Goal: Communication & Community: Answer question/provide support

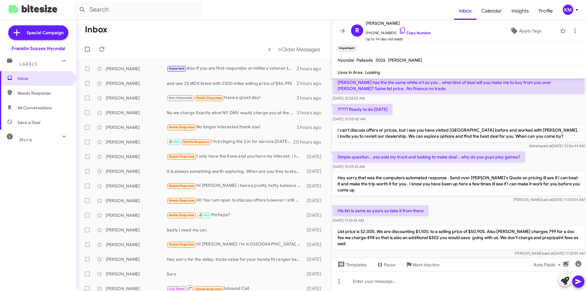
scroll to position [58, 0]
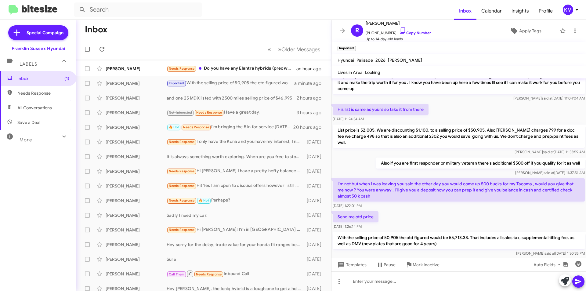
scroll to position [143, 0]
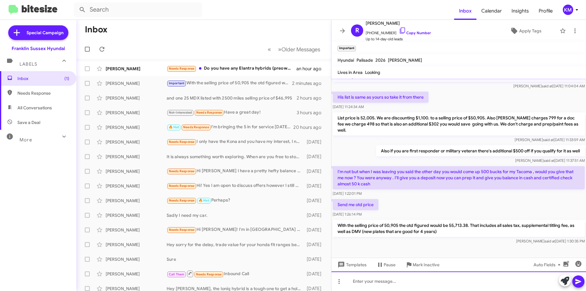
click at [368, 281] on div at bounding box center [458, 281] width 255 height 20
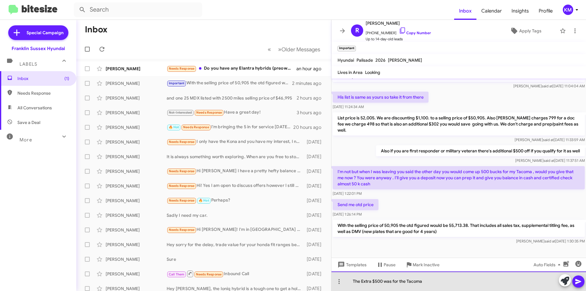
click at [428, 280] on div "The Extra $500 was for the Tacoma" at bounding box center [458, 281] width 255 height 20
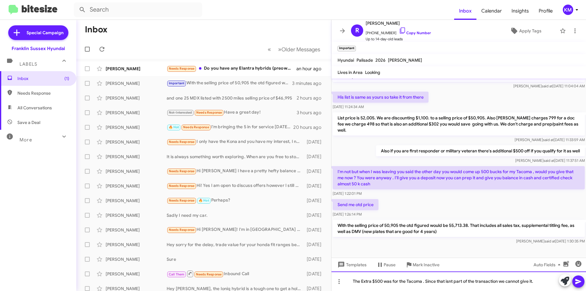
click at [451, 282] on div "The Extra $500 was for the Tacoma . Since that isnt part of the transaction we …" at bounding box center [458, 281] width 255 height 20
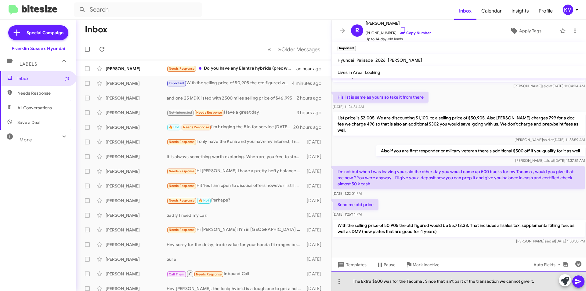
drag, startPoint x: 537, startPoint y: 282, endPoint x: 508, endPoint y: 280, distance: 29.3
click at [508, 280] on div "The Extra $500 was for the Tacoma . Since that isn't part of the transaction we…" at bounding box center [458, 281] width 255 height 20
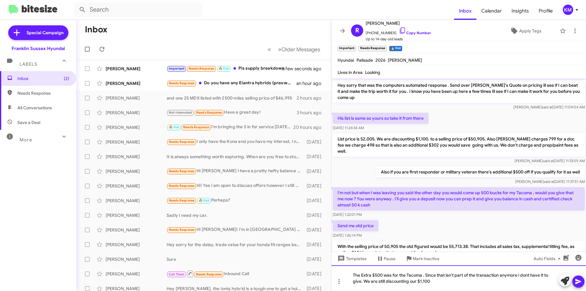
scroll to position [172, 0]
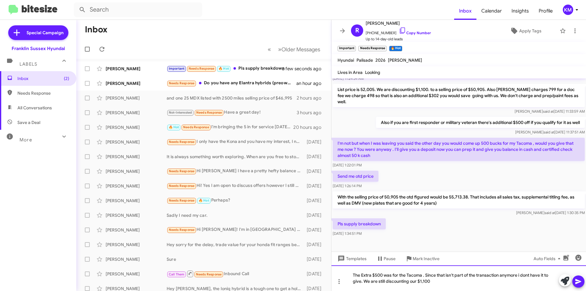
click at [431, 283] on div "The Extra $500 was for the Tacoma . Since that isn't part of the transaction an…" at bounding box center [458, 278] width 255 height 26
click at [576, 276] on span at bounding box center [578, 281] width 7 height 12
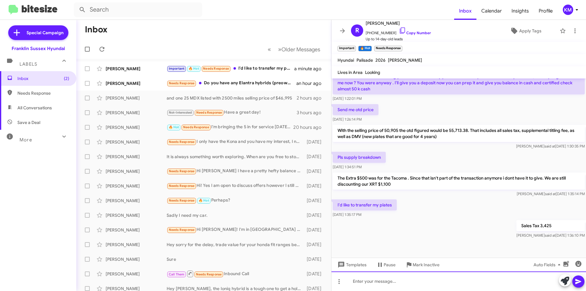
scroll to position [238, 0]
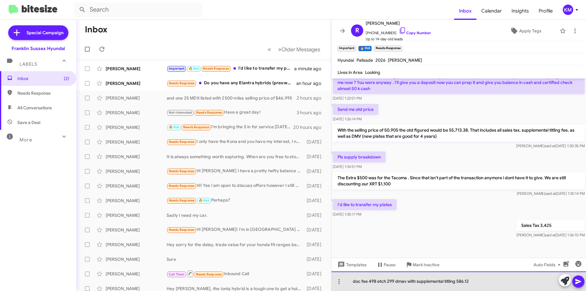
click at [403, 281] on div "doc fee 498 etch 299 dmav with supplemental titling 586.12" at bounding box center [458, 281] width 255 height 20
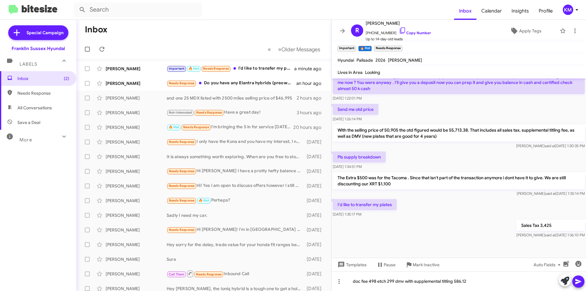
click at [576, 283] on icon at bounding box center [578, 281] width 6 height 5
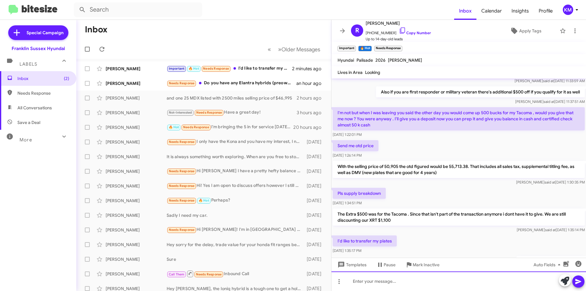
scroll to position [261, 0]
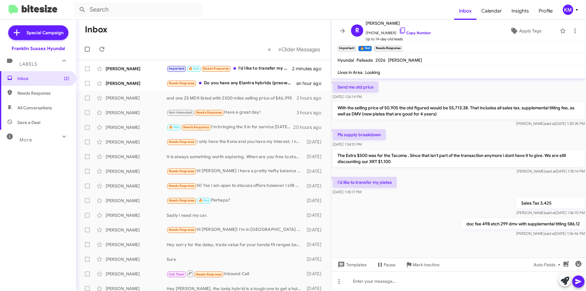
click at [241, 81] on div "Needs Response Do you have any Elantra hybrids (preowned or new)?" at bounding box center [232, 83] width 130 height 7
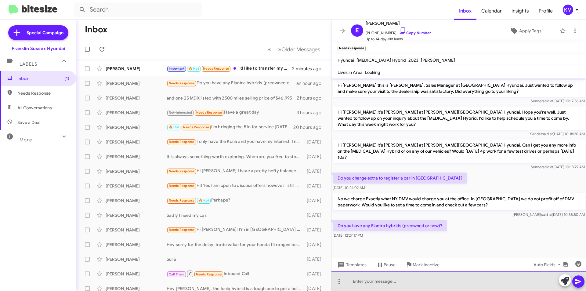
click at [399, 282] on div at bounding box center [458, 281] width 255 height 20
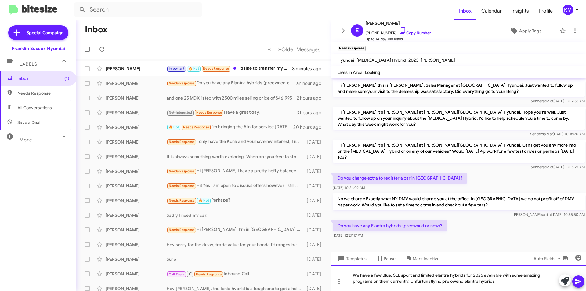
click at [492, 274] on div "We have a few Blue, SEL sport and limited elantra hybrids for 2025 avaliable wi…" at bounding box center [458, 278] width 255 height 26
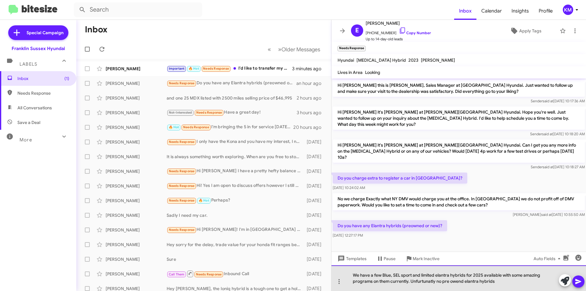
click at [442, 274] on div "We have a few Blue, SEL sport and limited elantra hybrids for 2025 available wi…" at bounding box center [458, 278] width 255 height 26
drag, startPoint x: 442, startPoint y: 274, endPoint x: 427, endPoint y: 281, distance: 17.1
click at [427, 281] on div "We have a few Blue, SEL sport and limited elantra hybrids for 2025 available wi…" at bounding box center [458, 278] width 255 height 26
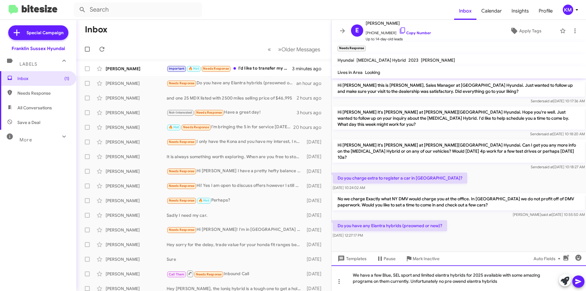
click at [462, 282] on div "We have a few Blue, SEL sport and limited elantra hybrids for 2025 available wi…" at bounding box center [458, 278] width 255 height 26
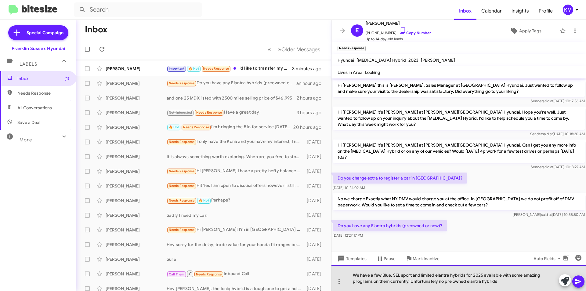
click at [479, 282] on div "We have a few Blue, SEL sport and limited elantra hybrids for 2025 available wi…" at bounding box center [458, 278] width 255 height 26
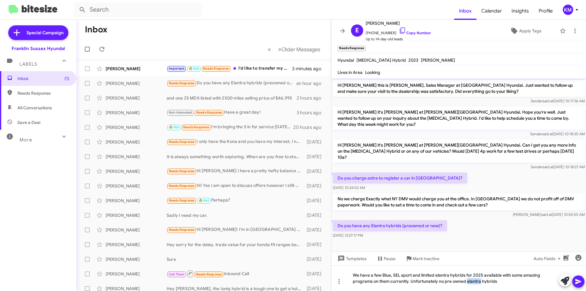
drag, startPoint x: 477, startPoint y: 281, endPoint x: 579, endPoint y: 283, distance: 101.9
click at [579, 283] on icon at bounding box center [578, 281] width 7 height 7
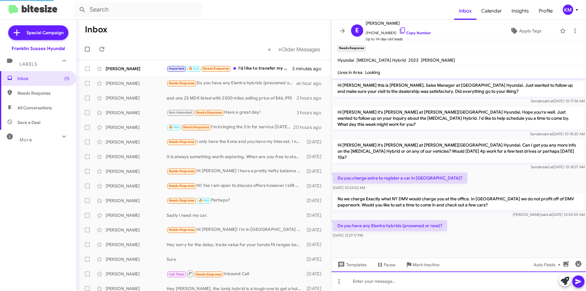
scroll to position [7, 0]
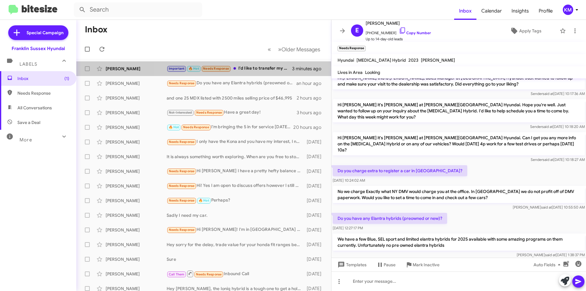
click at [267, 68] on div "Important 🔥 Hot Needs Response I'd like to transfer my plates" at bounding box center [229, 68] width 125 height 7
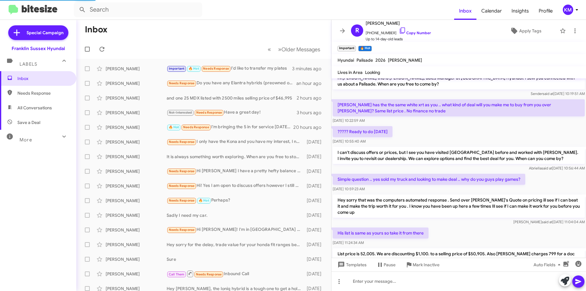
scroll to position [261, 0]
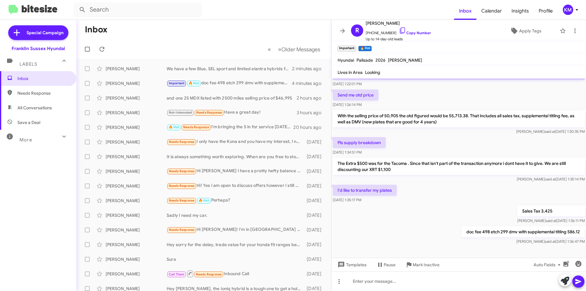
scroll to position [261, 0]
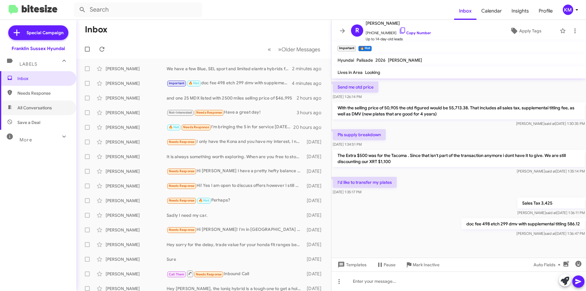
click at [42, 108] on span "All Conversations" at bounding box center [34, 108] width 34 height 6
type input "in:all-conversations"
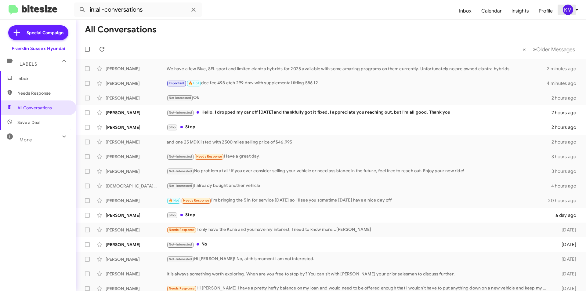
click at [577, 10] on icon at bounding box center [576, 9] width 7 height 7
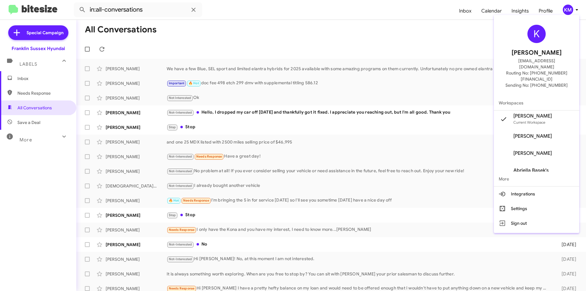
click at [543, 201] on button "Settings" at bounding box center [536, 208] width 85 height 15
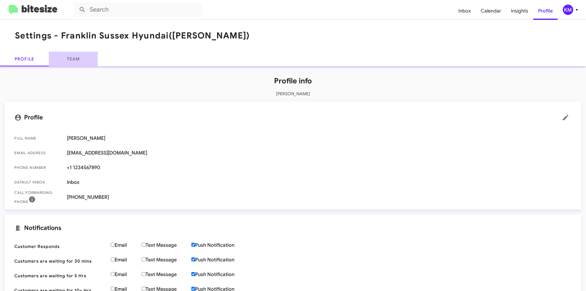
click at [74, 59] on link "Team" at bounding box center [73, 59] width 49 height 15
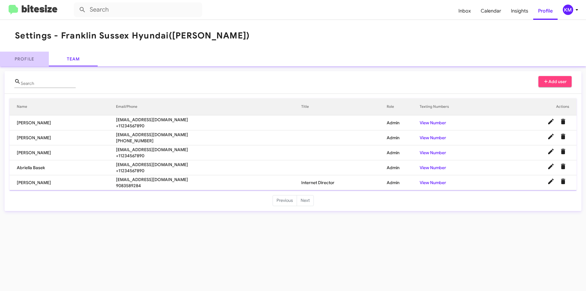
click at [27, 56] on link "Profile" at bounding box center [24, 59] width 49 height 15
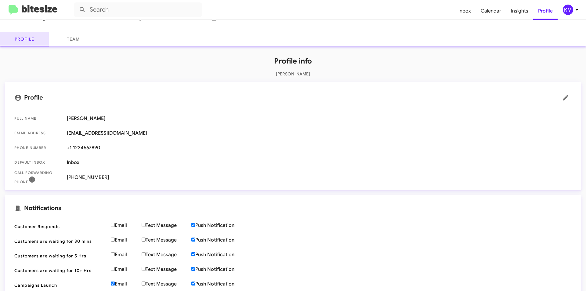
scroll to position [31, 0]
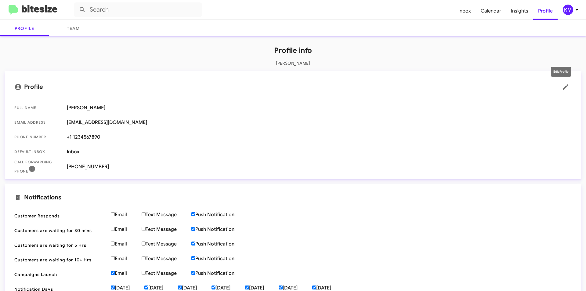
click at [563, 86] on icon at bounding box center [565, 86] width 5 height 5
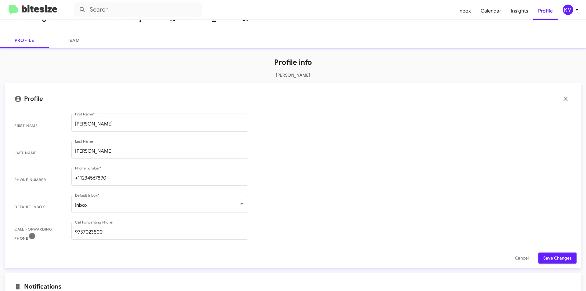
scroll to position [0, 0]
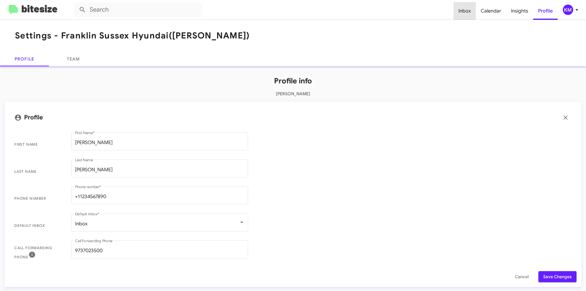
click at [466, 15] on span "Inbox" at bounding box center [464, 11] width 22 height 18
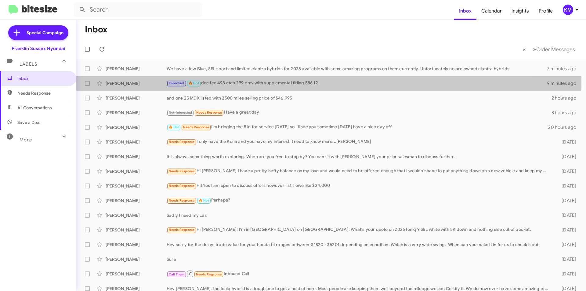
click at [208, 81] on div "Important 🔥 Hot doc fee 498 etch 299 dmv with supplemental titling 586.12" at bounding box center [357, 83] width 380 height 7
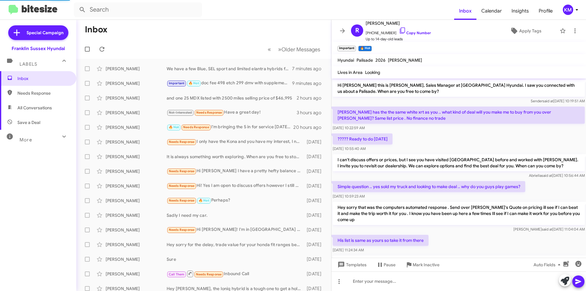
scroll to position [261, 0]
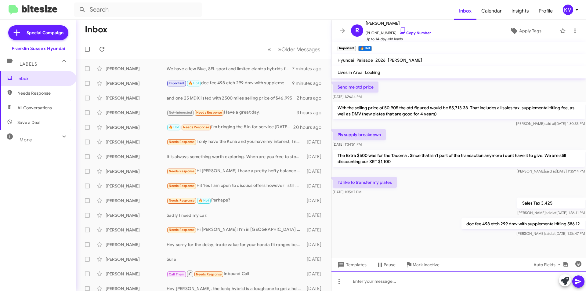
click at [406, 280] on div at bounding box center [458, 281] width 255 height 20
click at [581, 282] on icon at bounding box center [578, 281] width 7 height 7
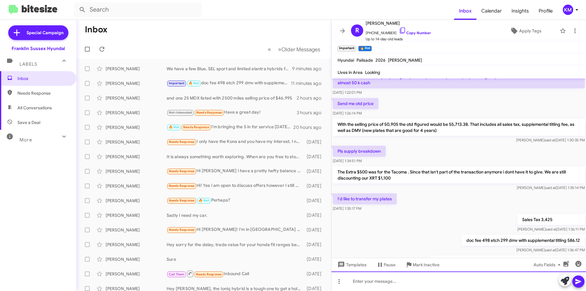
scroll to position [283, 0]
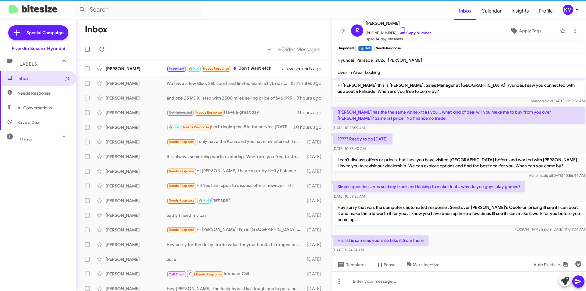
scroll to position [305, 0]
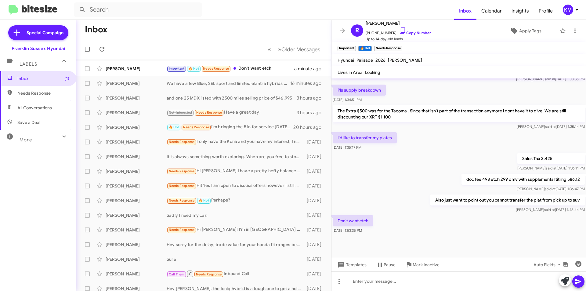
click at [425, 162] on div "Sales Tax 3,425 Ken said at Sep 11, 2025, 1:36:11 PM" at bounding box center [458, 162] width 255 height 21
click at [369, 215] on p "Don't want etch" at bounding box center [353, 220] width 41 height 11
click at [373, 282] on div at bounding box center [458, 281] width 255 height 20
click at [477, 281] on div "The vehicles are already etched but will gladly discount $299 furthur" at bounding box center [458, 281] width 255 height 20
drag, startPoint x: 478, startPoint y: 280, endPoint x: 490, endPoint y: 146, distance: 134.5
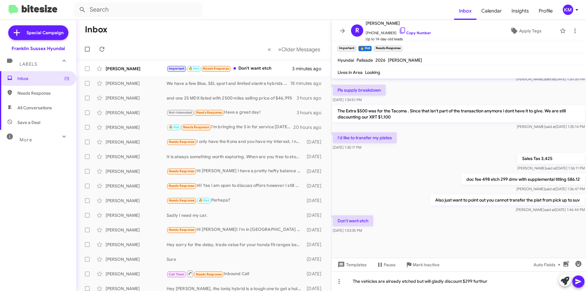
click at [490, 152] on div "Sales Tax 3,425 Ken said at Sep 11, 2025, 1:36:11 PM" at bounding box center [458, 162] width 255 height 21
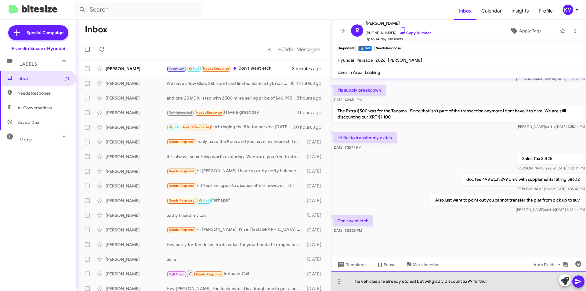
click at [480, 283] on div "The vehicles are already etched but will gladly discount $299 furthur" at bounding box center [458, 281] width 255 height 20
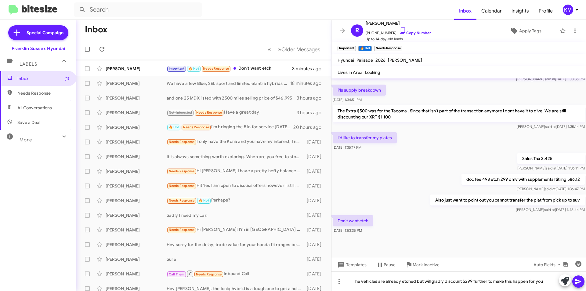
click at [576, 282] on icon at bounding box center [578, 281] width 7 height 7
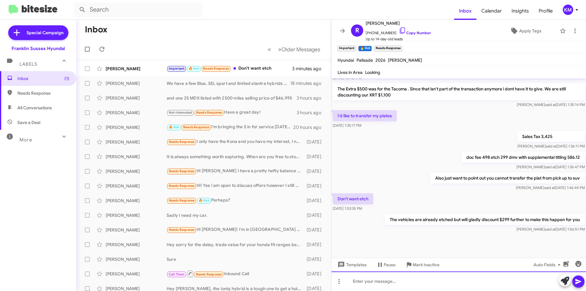
scroll to position [327, 0]
click at [250, 70] on div "Important 🔥 Hot Needs Response Don't want etch" at bounding box center [229, 68] width 125 height 7
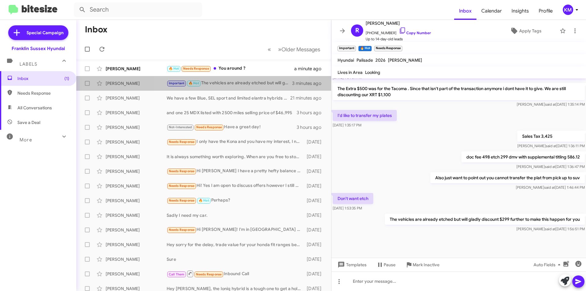
click at [234, 82] on div "Important 🔥 Hot The vehicles are already etched but will gladly discount $299 f…" at bounding box center [229, 83] width 125 height 7
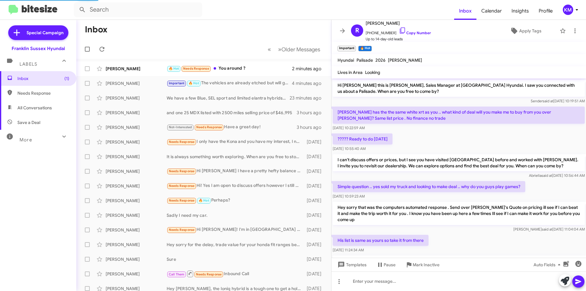
scroll to position [327, 0]
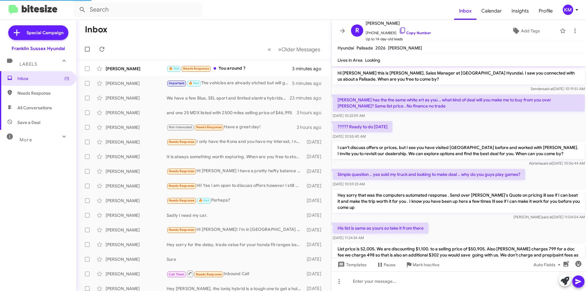
scroll to position [291, 0]
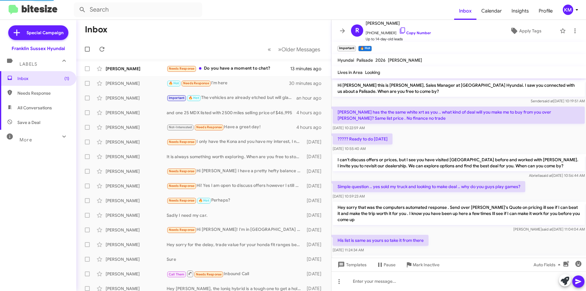
scroll to position [327, 0]
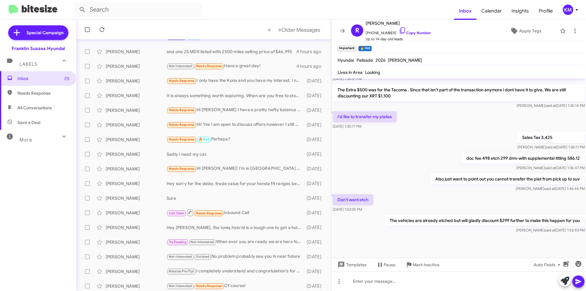
scroll to position [327, 0]
click at [357, 223] on div "The vehicles are already etched but will gladly discount $299 further to make t…" at bounding box center [458, 222] width 255 height 21
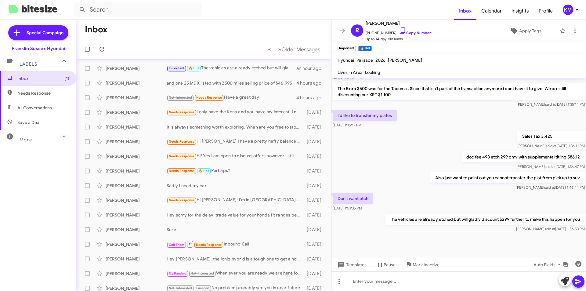
scroll to position [0, 0]
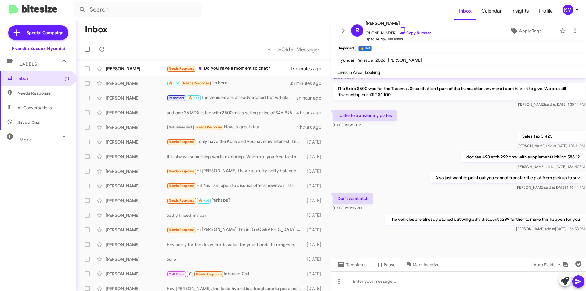
click at [141, 83] on div "[PERSON_NAME]" at bounding box center [136, 83] width 61 height 6
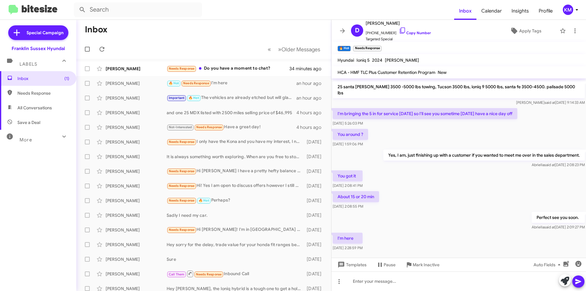
scroll to position [125, 0]
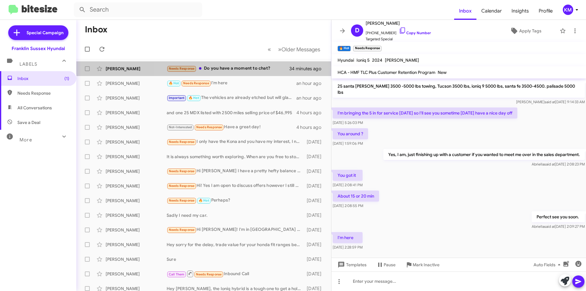
click at [263, 63] on div "Eunice Lee Needs Response Do you have a moment to chat? 34 minutes ago" at bounding box center [203, 69] width 245 height 12
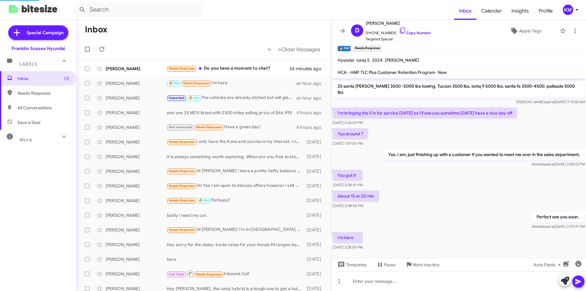
scroll to position [42, 0]
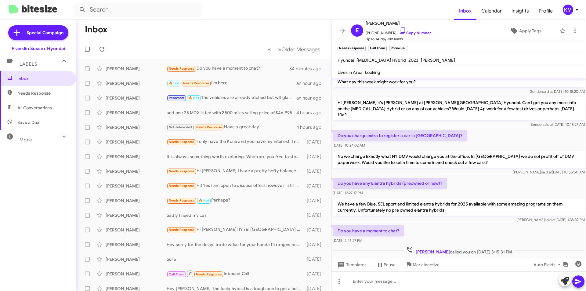
click at [262, 96] on div "Important 🔥 Hot The vehicles are already etched but will gladly discount $299 f…" at bounding box center [232, 97] width 130 height 7
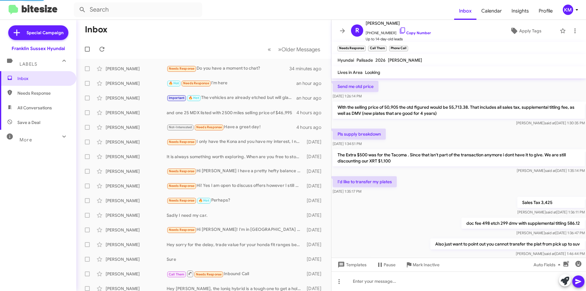
scroll to position [146, 0]
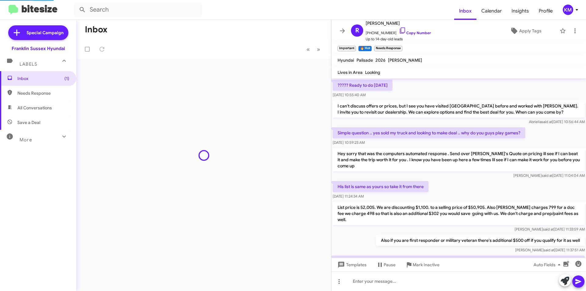
scroll to position [303, 0]
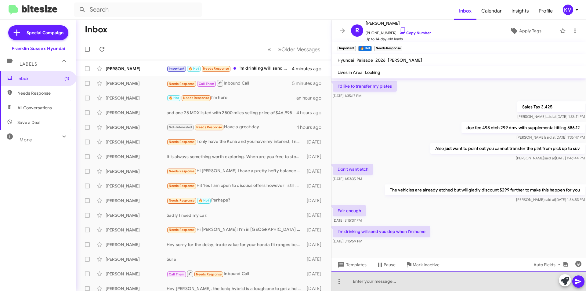
drag, startPoint x: 372, startPoint y: 287, endPoint x: 372, endPoint y: 284, distance: 3.7
click at [372, 284] on div at bounding box center [458, 281] width 255 height 20
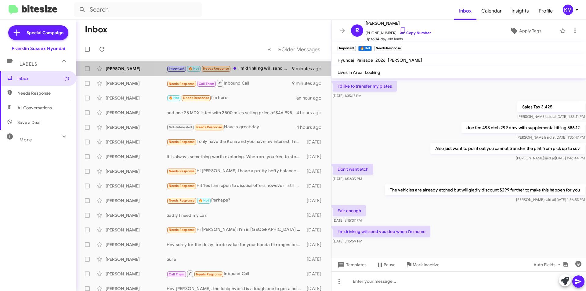
click at [265, 68] on div "Important 🔥 Hot Needs Response I'm drinking will send you dep when I'm home" at bounding box center [229, 68] width 125 height 7
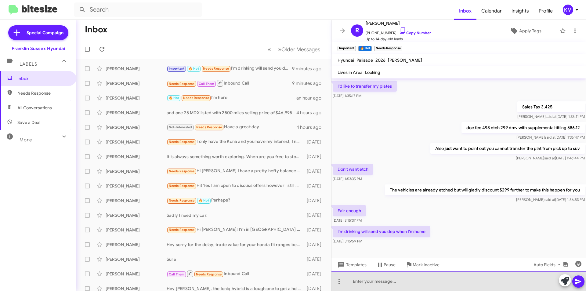
click at [365, 286] on div at bounding box center [458, 281] width 255 height 20
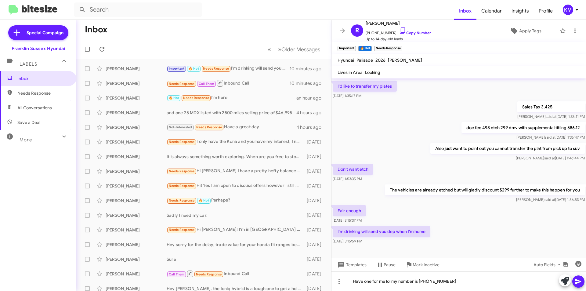
click at [577, 282] on icon at bounding box center [578, 281] width 7 height 7
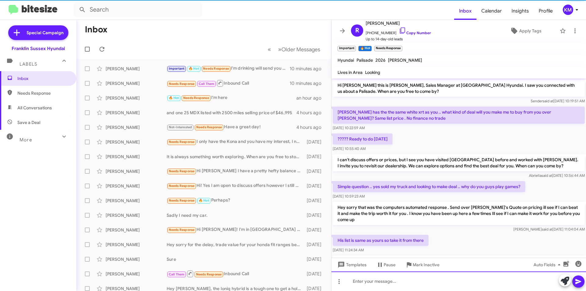
scroll to position [31, 0]
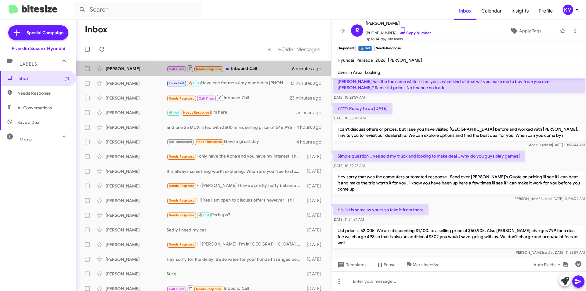
click at [250, 68] on div "Call Them Needs Response Inbound Call" at bounding box center [229, 69] width 125 height 8
